Goal: Task Accomplishment & Management: Complete application form

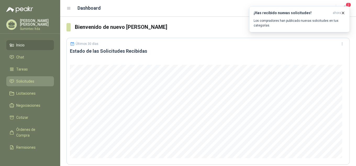
click at [29, 79] on span "Solicitudes" at bounding box center [25, 81] width 18 height 6
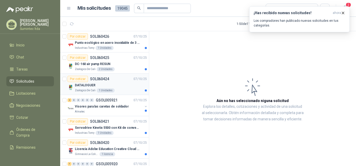
click at [115, 82] on div "DATALOGUER" at bounding box center [111, 85] width 72 height 6
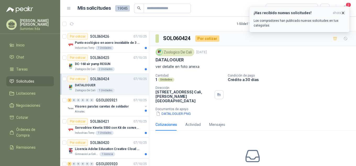
click at [343, 13] on icon "button" at bounding box center [343, 13] width 2 height 2
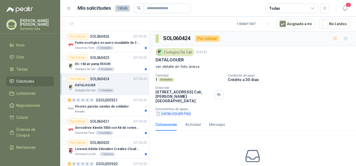
click at [177, 111] on button "DATALOGUER.PNG" at bounding box center [173, 113] width 36 height 5
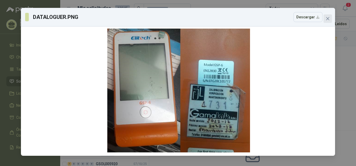
click at [328, 18] on icon "close" at bounding box center [327, 18] width 4 height 4
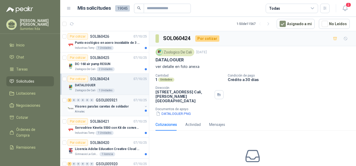
click at [122, 109] on div "Visores para las caretas de soldador" at bounding box center [109, 106] width 68 height 6
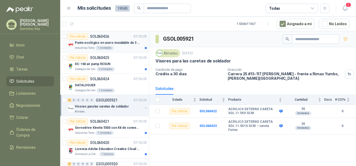
click at [90, 43] on p "Punto ecológico en acero inoxidable de 3 puestos, con capacidad para 53 Litros …" at bounding box center [107, 42] width 65 height 5
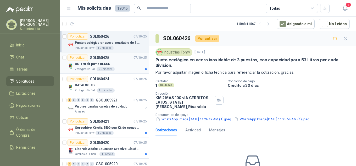
click at [104, 65] on p "DC-160 air pump RESUN" at bounding box center [92, 63] width 35 height 5
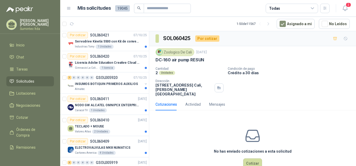
scroll to position [90, 0]
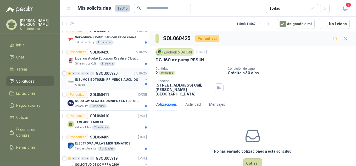
click at [100, 80] on p "INSUMOS BOTIQUIN PRIMEROS AUXILIOS" at bounding box center [106, 79] width 63 height 5
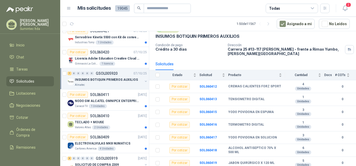
scroll to position [26, 0]
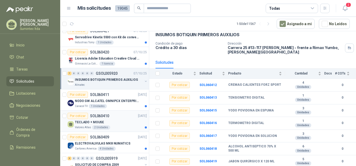
click at [87, 128] on p "Valores Atlas" at bounding box center [83, 127] width 16 height 4
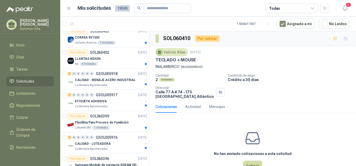
scroll to position [285, 0]
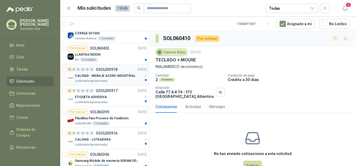
click at [114, 80] on div "La Montaña Agromercados" at bounding box center [109, 81] width 68 height 4
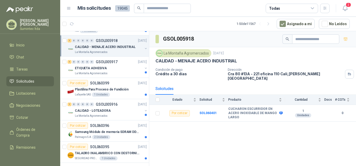
scroll to position [320, 0]
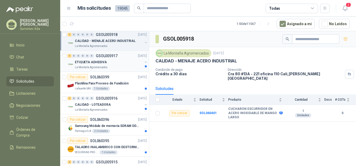
click at [122, 65] on div "ETIQUETA ADHESIVA" at bounding box center [109, 62] width 68 height 6
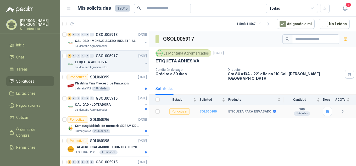
click at [207, 109] on b "SOL060400" at bounding box center [207, 111] width 17 height 4
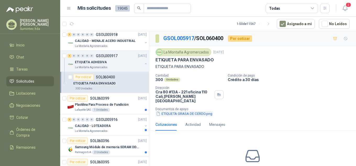
click at [207, 111] on button "ETIQUETA GRASA DE CERDO.png" at bounding box center [183, 113] width 57 height 5
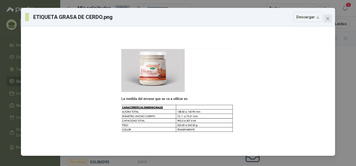
click at [324, 19] on span "Close" at bounding box center [327, 18] width 8 height 4
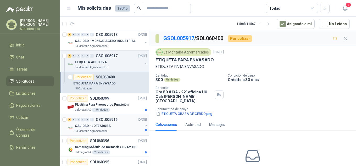
click at [113, 128] on div "CALIDAD - LOTEADORA" at bounding box center [109, 125] width 68 height 6
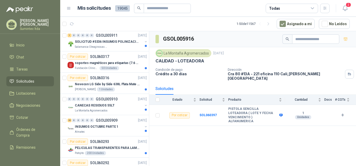
scroll to position [622, 0]
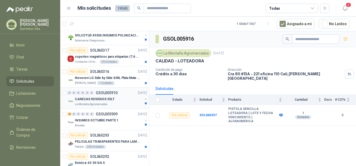
click at [117, 102] on div "La Montaña Agromercados" at bounding box center [109, 104] width 68 height 4
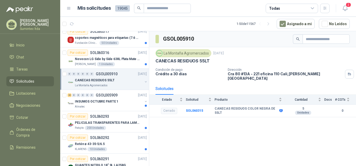
scroll to position [647, 0]
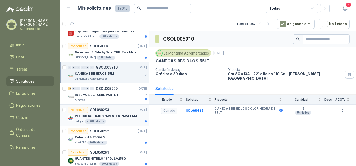
click at [100, 119] on div "200 Unidades" at bounding box center [95, 121] width 21 height 4
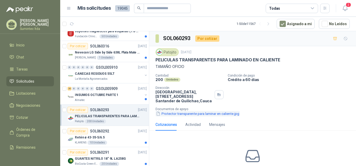
click at [186, 114] on button "Protector transparente para laminar en caliente.jpg" at bounding box center [197, 113] width 84 height 5
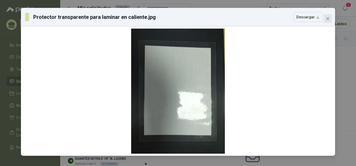
click at [326, 16] on icon "close" at bounding box center [327, 18] width 4 height 4
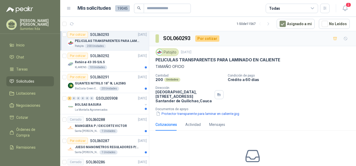
scroll to position [743, 0]
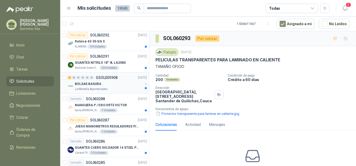
click at [93, 81] on div "BOLSAS BASURA" at bounding box center [109, 84] width 68 height 6
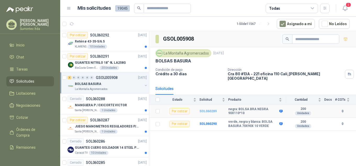
click at [209, 109] on b "SOL060289" at bounding box center [207, 111] width 17 height 4
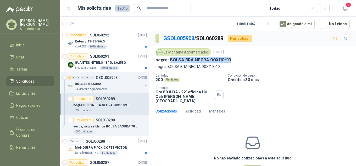
drag, startPoint x: 239, startPoint y: 61, endPoint x: 169, endPoint y: 62, distance: 69.6
click at [169, 62] on div "negra: BOLSA BRA NEGRA 90X110*10" at bounding box center [252, 59] width 194 height 5
copy p "BOLSA BRA NEGRA 90X110*10"
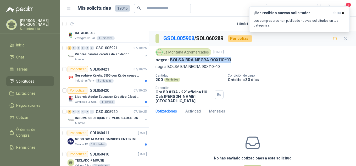
scroll to position [46, 0]
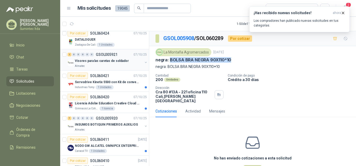
click at [116, 63] on p "Visores para las caretas de soldador" at bounding box center [102, 60] width 54 height 5
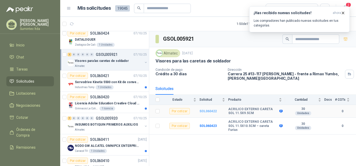
click at [206, 109] on b "SOL060422" at bounding box center [207, 111] width 17 height 4
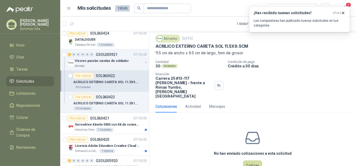
scroll to position [21, 0]
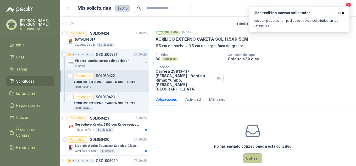
click at [252, 153] on button "Cotizar" at bounding box center [252, 158] width 19 height 10
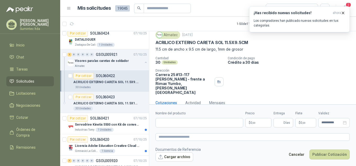
scroll to position [17, 0]
click at [194, 42] on p "ACRILICO EXTERNO CARETA SOL 11.5X9.5CM" at bounding box center [201, 42] width 93 height 5
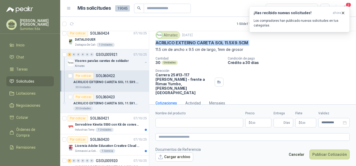
click at [194, 42] on p "ACRILICO EXTERNO CARETA SOL 11.5X9.5CM" at bounding box center [201, 42] width 93 height 5
copy p "ACRILICO EXTERNO CARETA SOL 11.5X9.5CM"
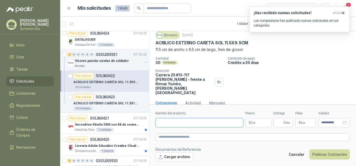
click at [197, 119] on input "Nombre del producto" at bounding box center [199, 122] width 88 height 9
paste input "**********"
type input "**********"
click at [200, 135] on textarea at bounding box center [252, 137] width 194 height 8
paste textarea "**********"
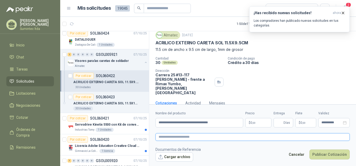
type textarea "**********"
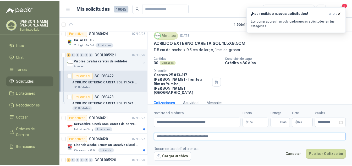
scroll to position [21, 0]
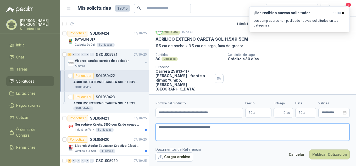
type textarea "**********"
click at [261, 111] on body "[PERSON_NAME] Sumintec ltda Inicio Chat Tareas Solicitudes Licitaciones Negocia…" at bounding box center [178, 83] width 356 height 166
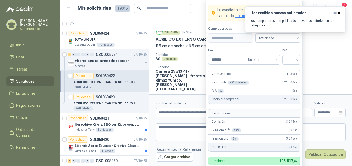
click at [291, 60] on input "search" at bounding box center [291, 59] width 12 height 8
click at [295, 70] on div "19%" at bounding box center [291, 70] width 10 height 6
click at [279, 37] on span "Anticipado" at bounding box center [277, 38] width 39 height 8
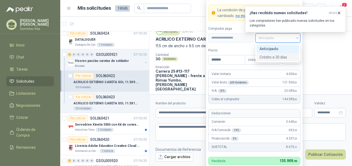
click at [286, 56] on div "Crédito a 30 días" at bounding box center [277, 57] width 37 height 6
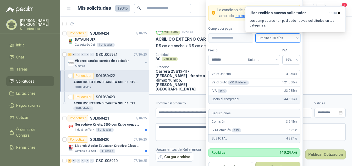
click at [276, 38] on span "Crédito a 30 días" at bounding box center [277, 38] width 39 height 8
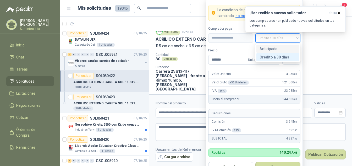
click at [273, 47] on div "Anticipado" at bounding box center [277, 49] width 37 height 6
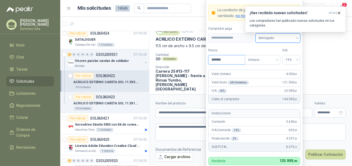
click at [225, 61] on input "*******" at bounding box center [226, 59] width 36 height 9
type input "*******"
